Goal: Navigation & Orientation: Find specific page/section

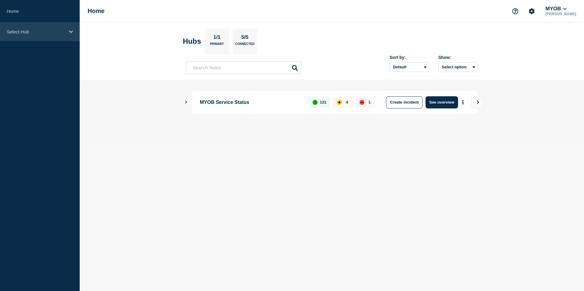
click at [60, 37] on div "Select Hub" at bounding box center [40, 32] width 80 height 19
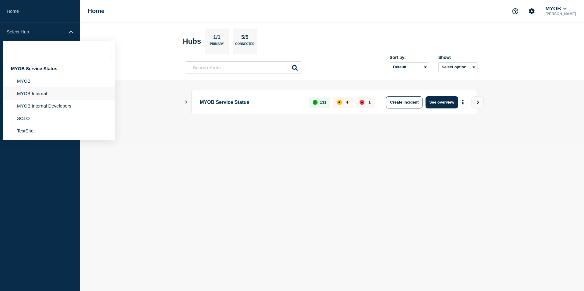
click at [40, 100] on li "MYOB Internal" at bounding box center [59, 106] width 112 height 12
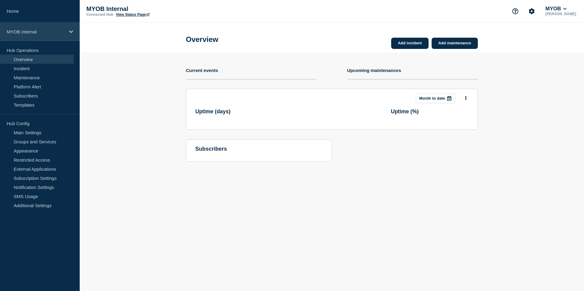
click at [53, 37] on div "MYOB Internal" at bounding box center [40, 32] width 80 height 19
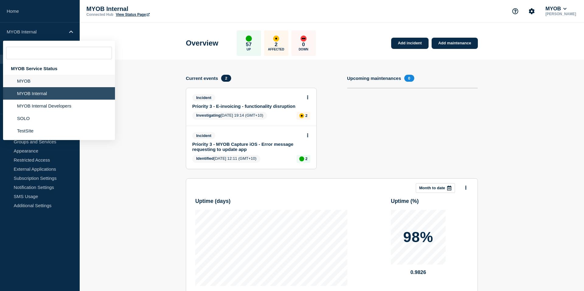
drag, startPoint x: 46, startPoint y: 79, endPoint x: 49, endPoint y: 78, distance: 3.3
click at [49, 87] on li "MYOB" at bounding box center [59, 93] width 112 height 12
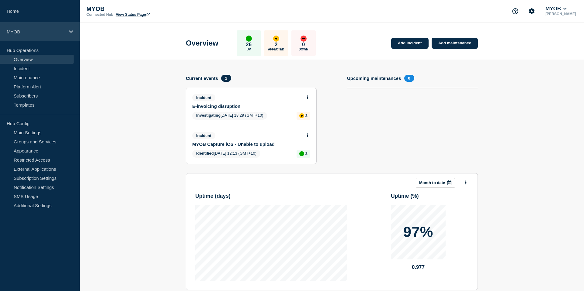
click at [61, 30] on p "MYOB" at bounding box center [36, 31] width 58 height 5
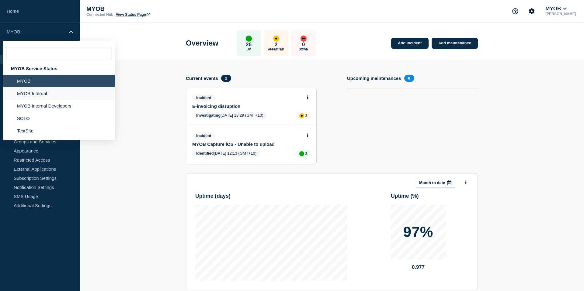
click at [37, 100] on li "MYOB Internal" at bounding box center [59, 106] width 112 height 12
